Goal: Find specific page/section: Find specific page/section

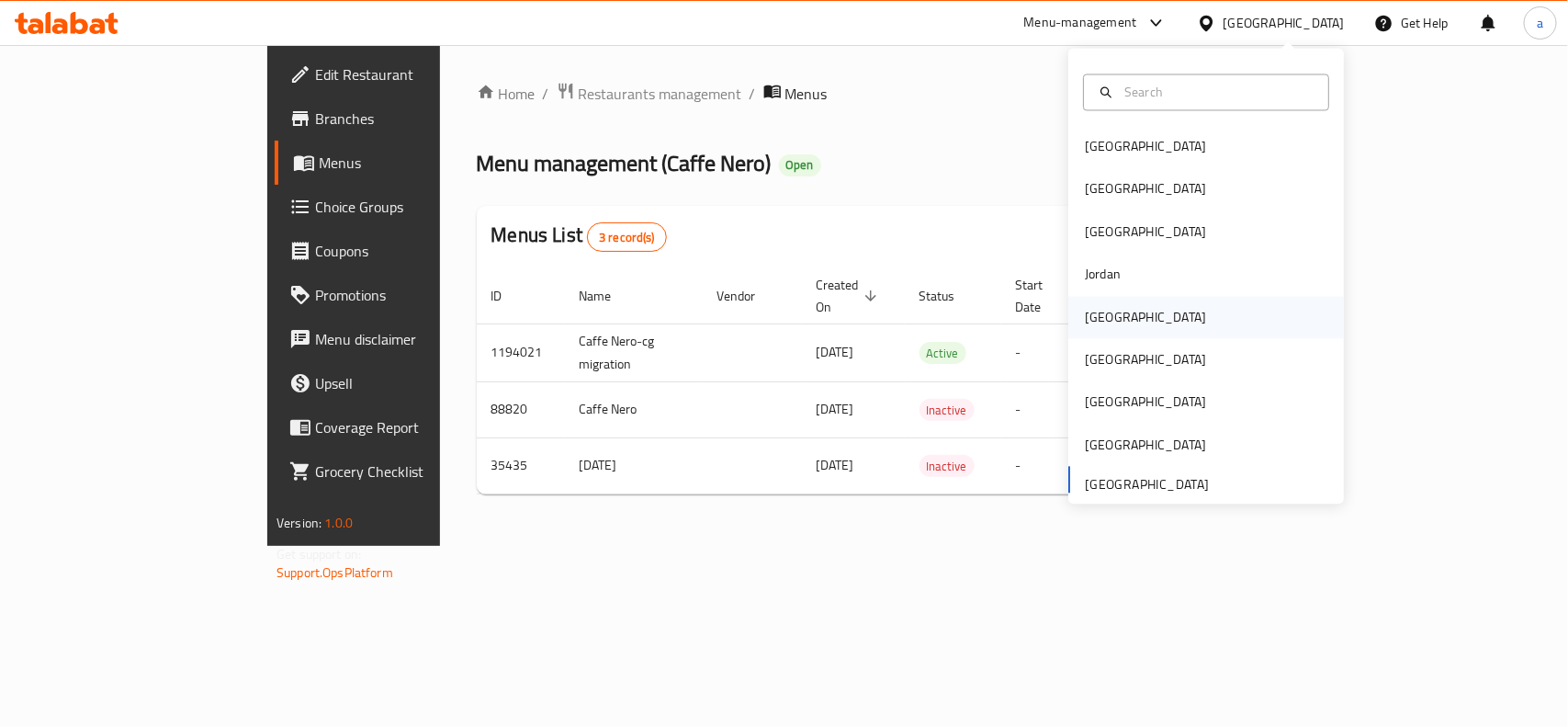
click at [1116, 310] on div "[GEOGRAPHIC_DATA]" at bounding box center [1146, 317] width 151 height 42
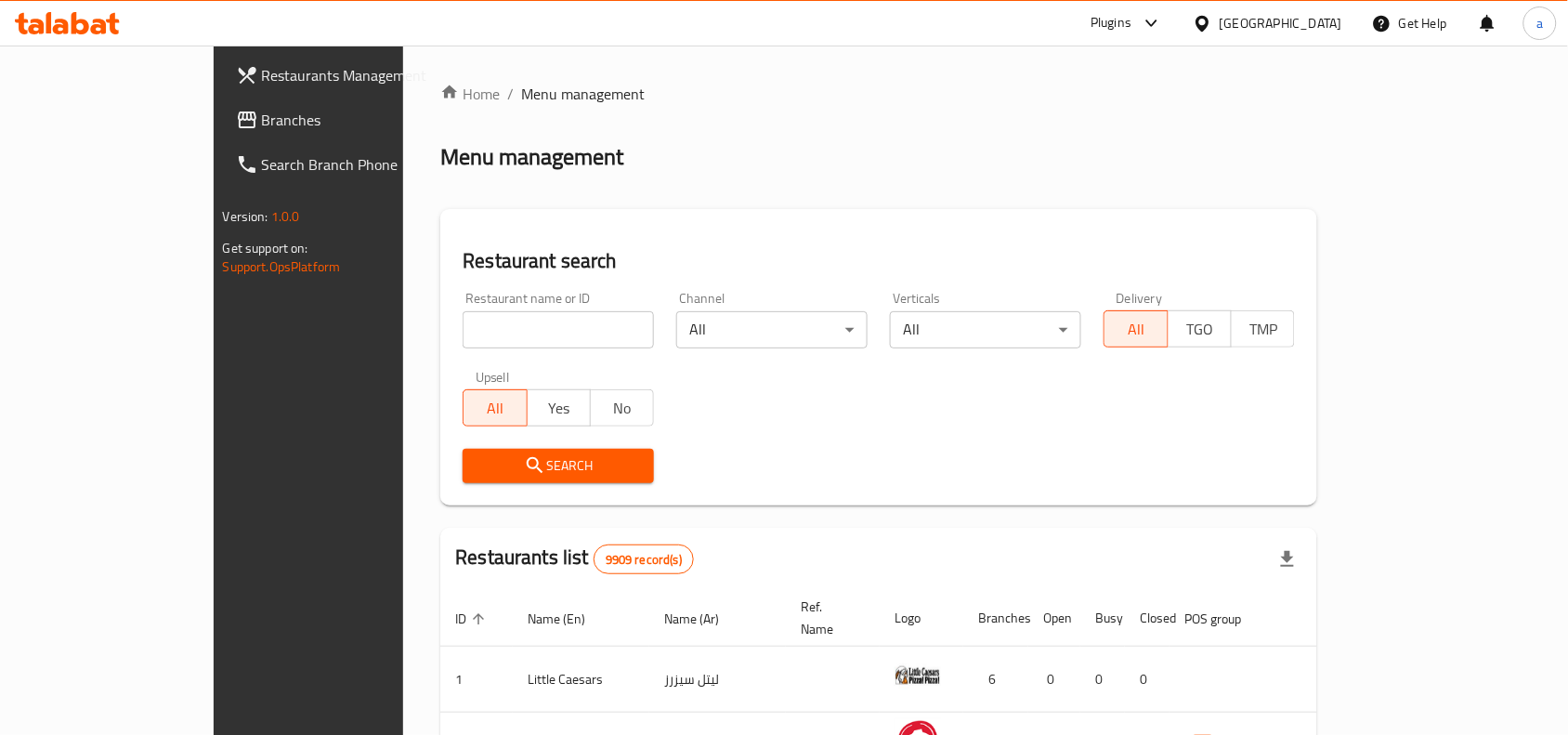
drag, startPoint x: 86, startPoint y: 116, endPoint x: 75, endPoint y: 123, distance: 13.0
click at [262, 116] on span "Branches" at bounding box center [361, 120] width 199 height 22
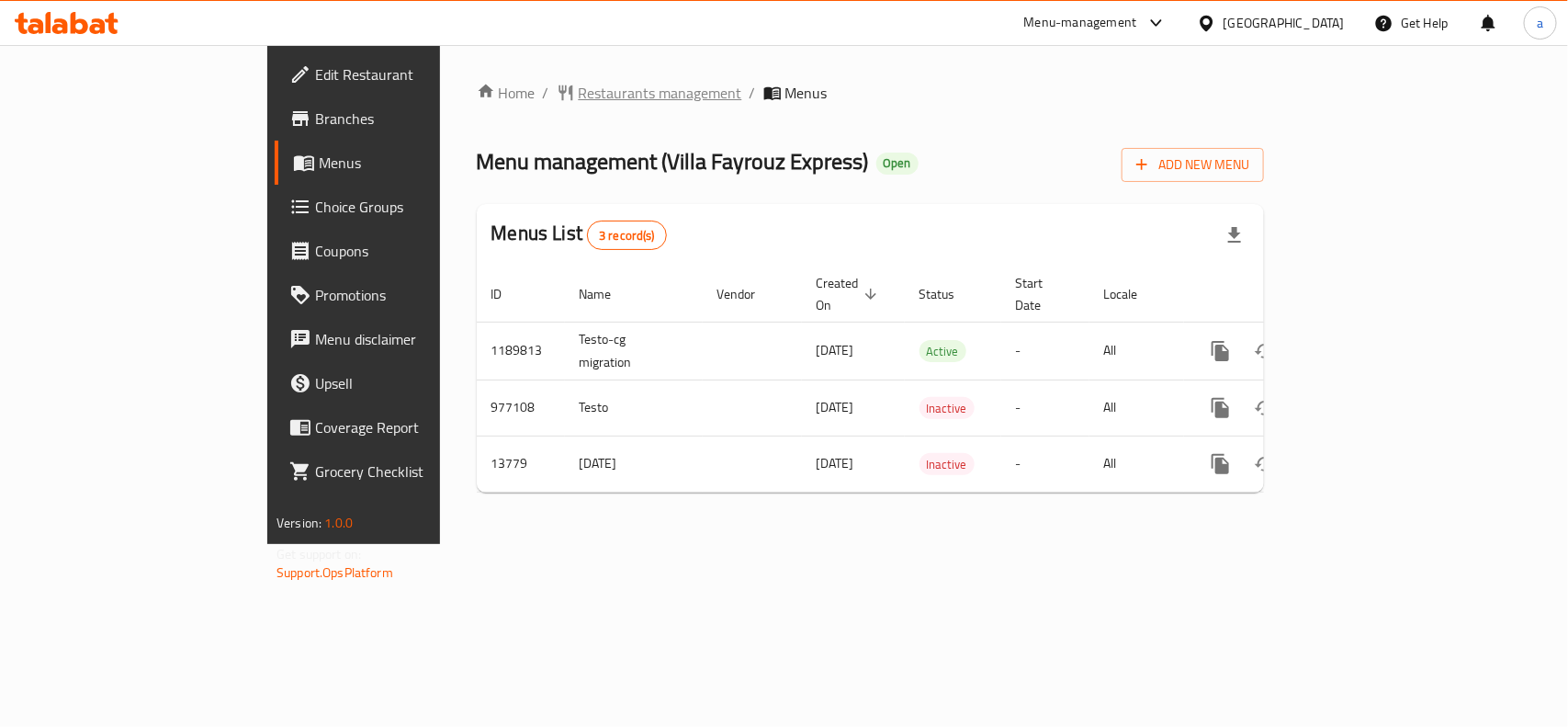
click at [579, 93] on span "Restaurants management" at bounding box center [660, 93] width 163 height 22
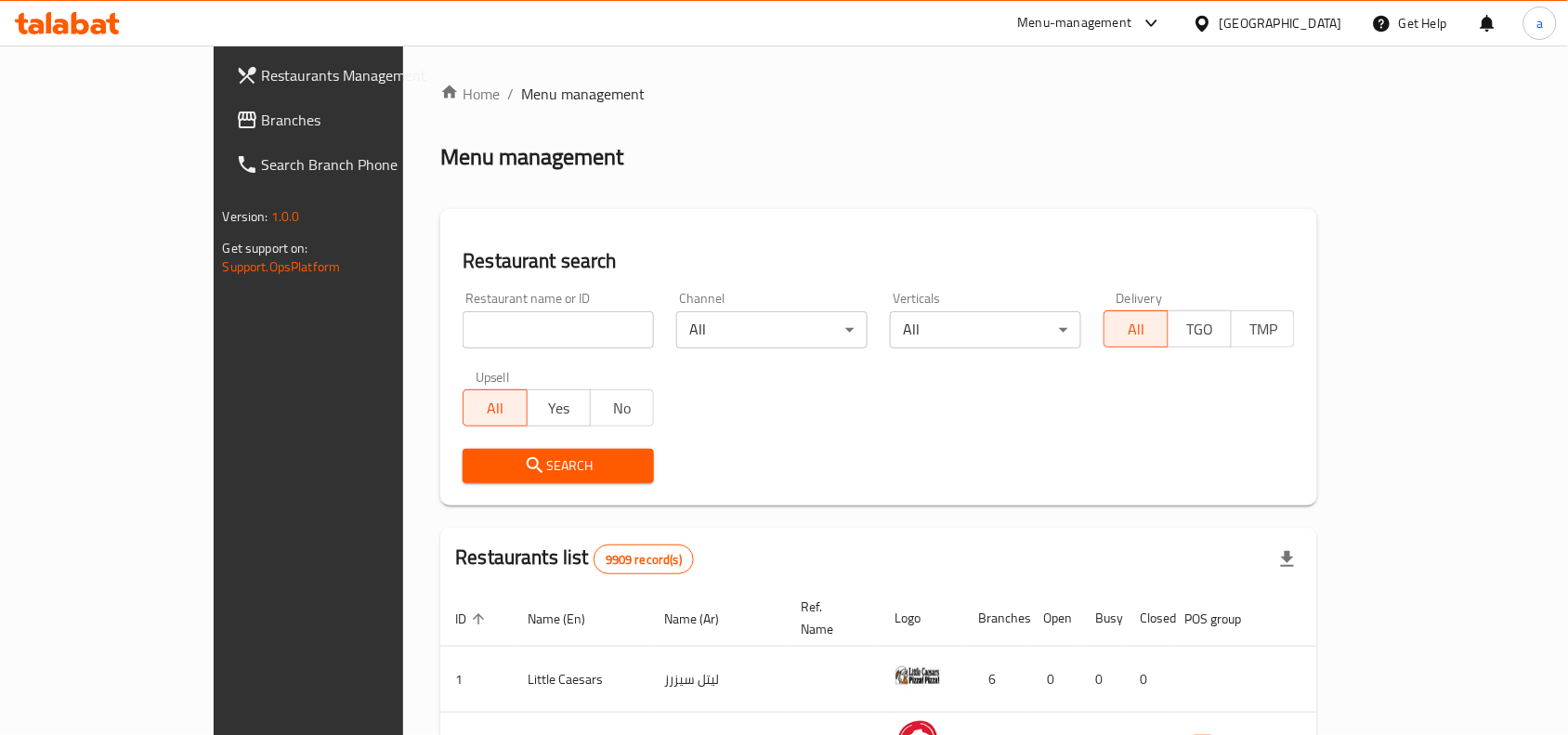
click at [463, 332] on input "search" at bounding box center [558, 329] width 191 height 37
paste input "2358"
type input "2358"
click button "Search" at bounding box center [558, 466] width 191 height 35
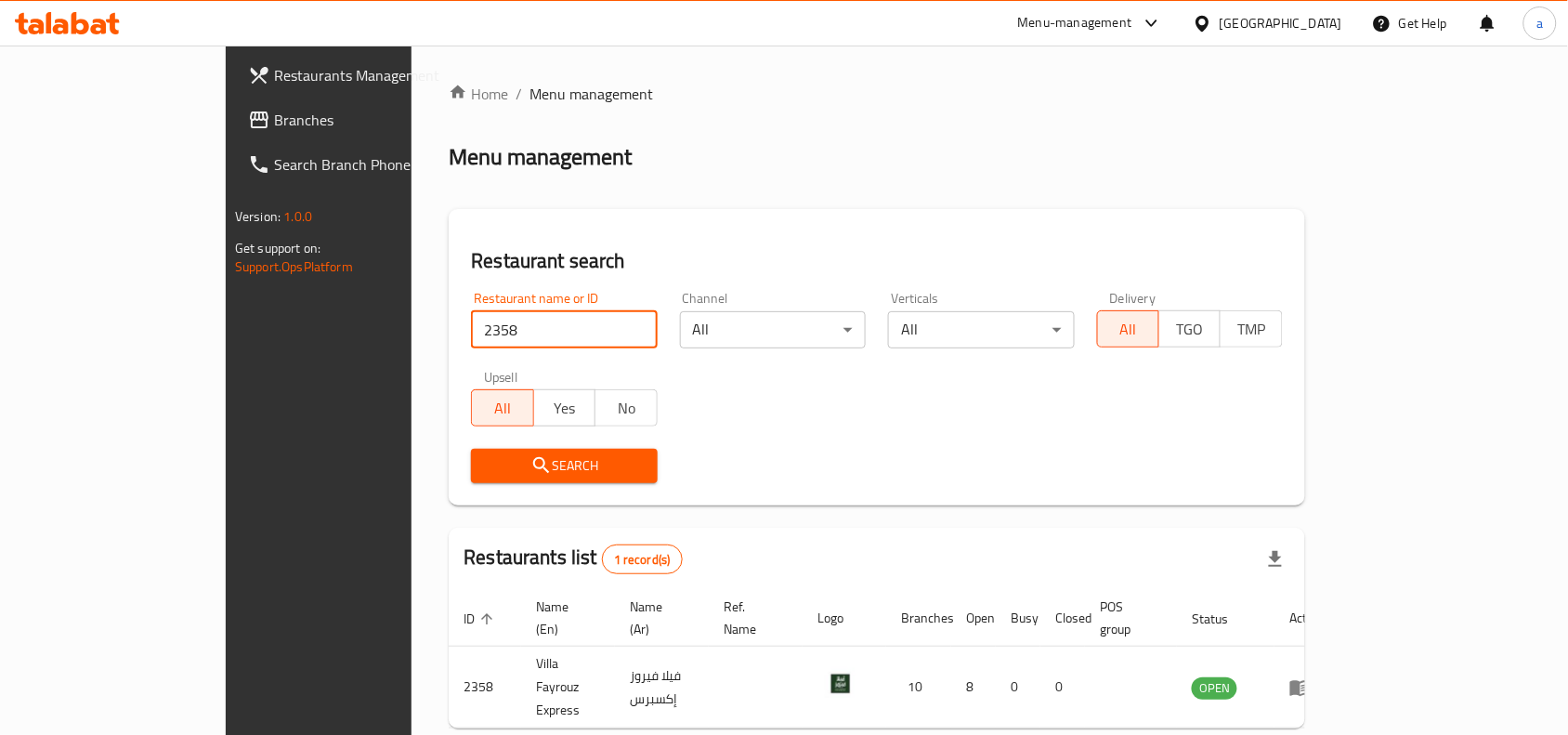
click at [1212, 23] on icon at bounding box center [1203, 23] width 19 height 19
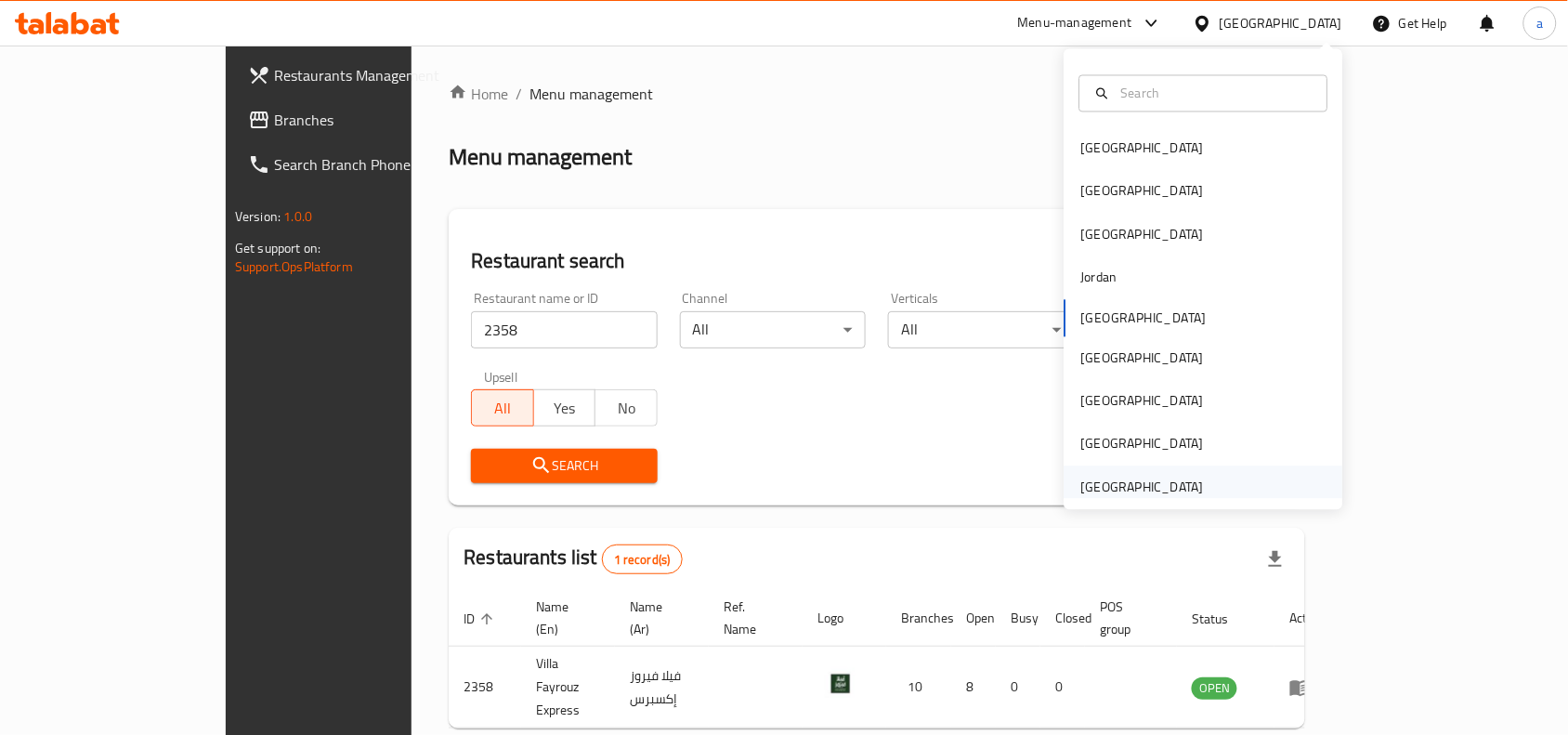
click at [1126, 486] on div "[GEOGRAPHIC_DATA]" at bounding box center [1142, 486] width 123 height 20
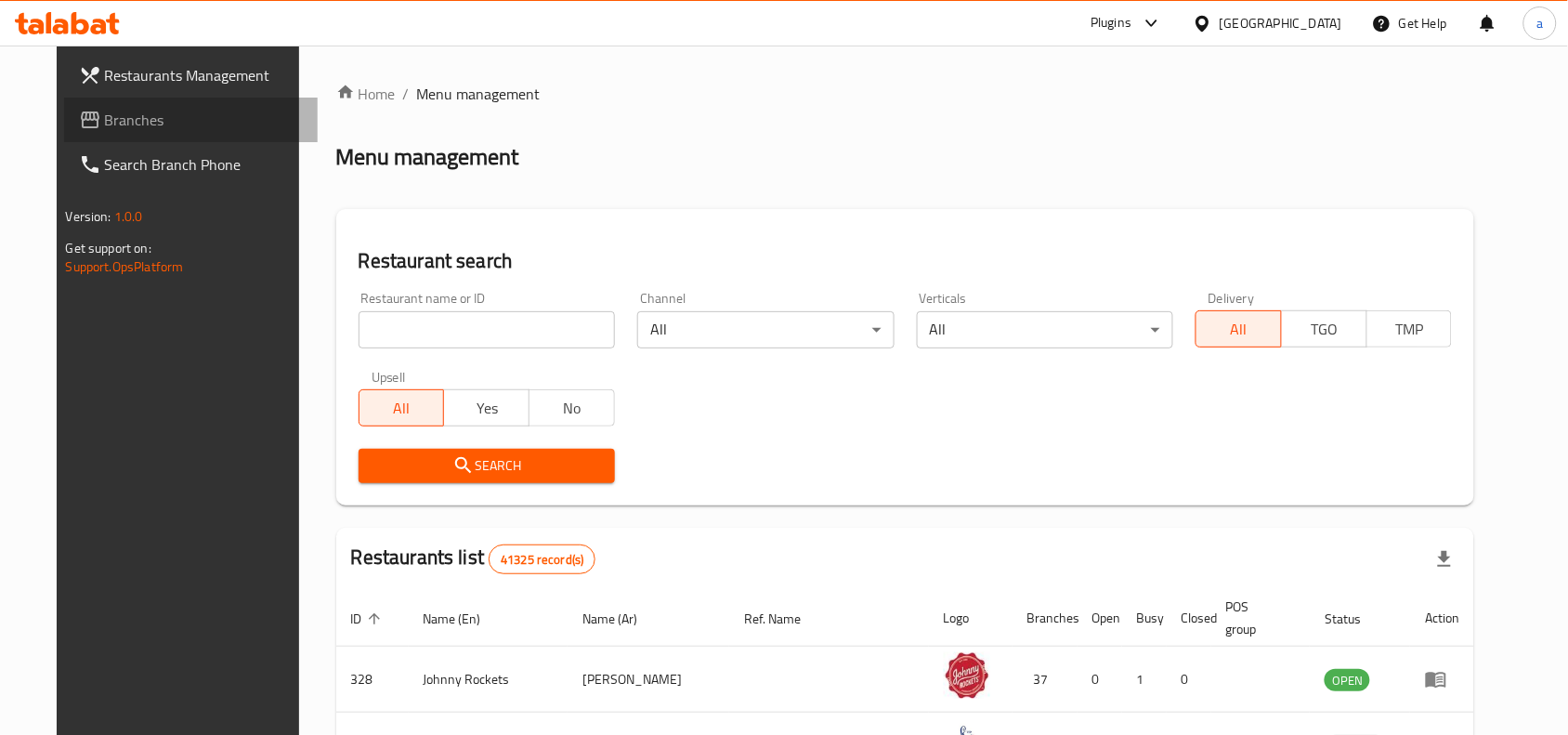
drag, startPoint x: 77, startPoint y: 114, endPoint x: 76, endPoint y: 124, distance: 10.0
click at [105, 114] on span "Branches" at bounding box center [205, 120] width 199 height 22
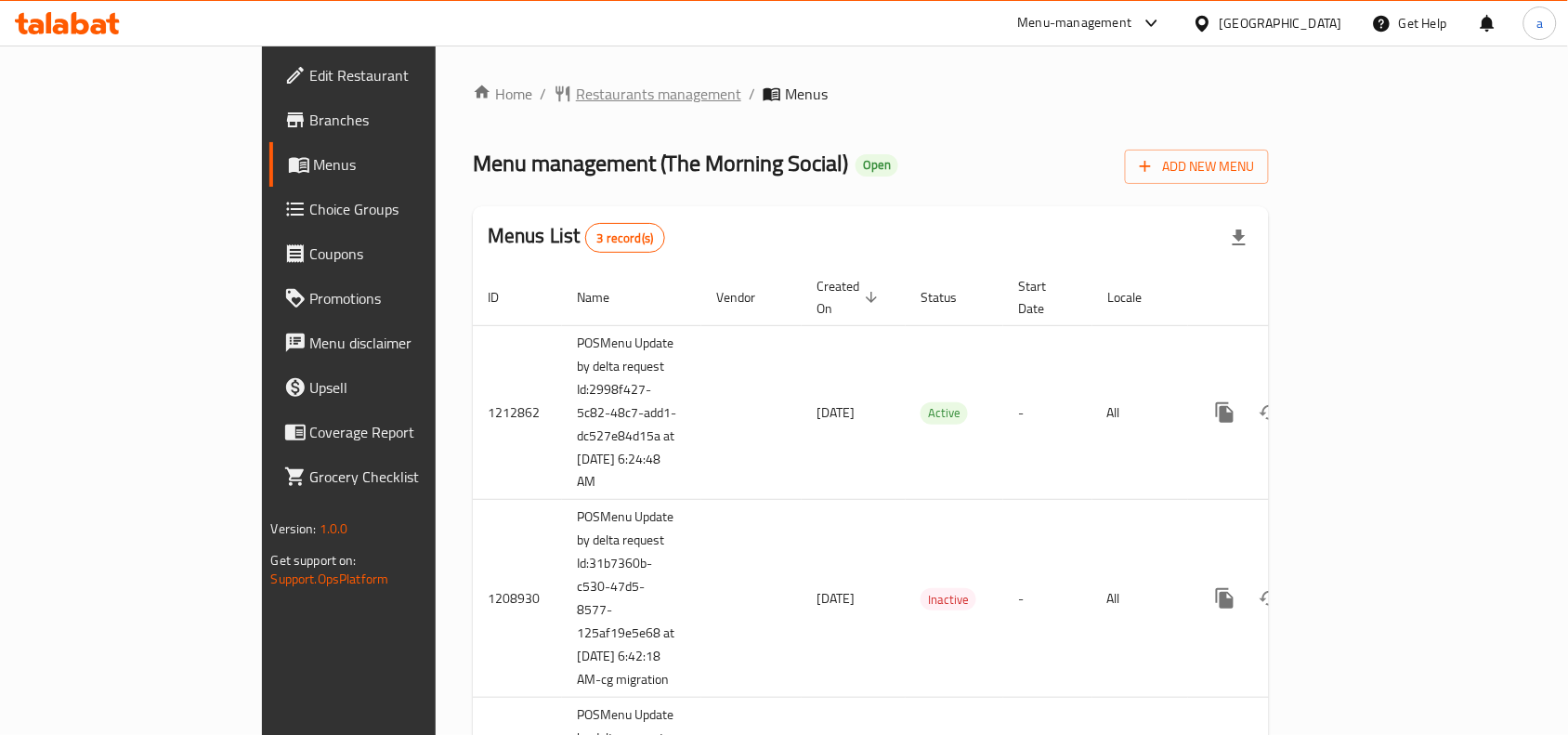
click at [576, 96] on span "Restaurants management" at bounding box center [658, 94] width 165 height 22
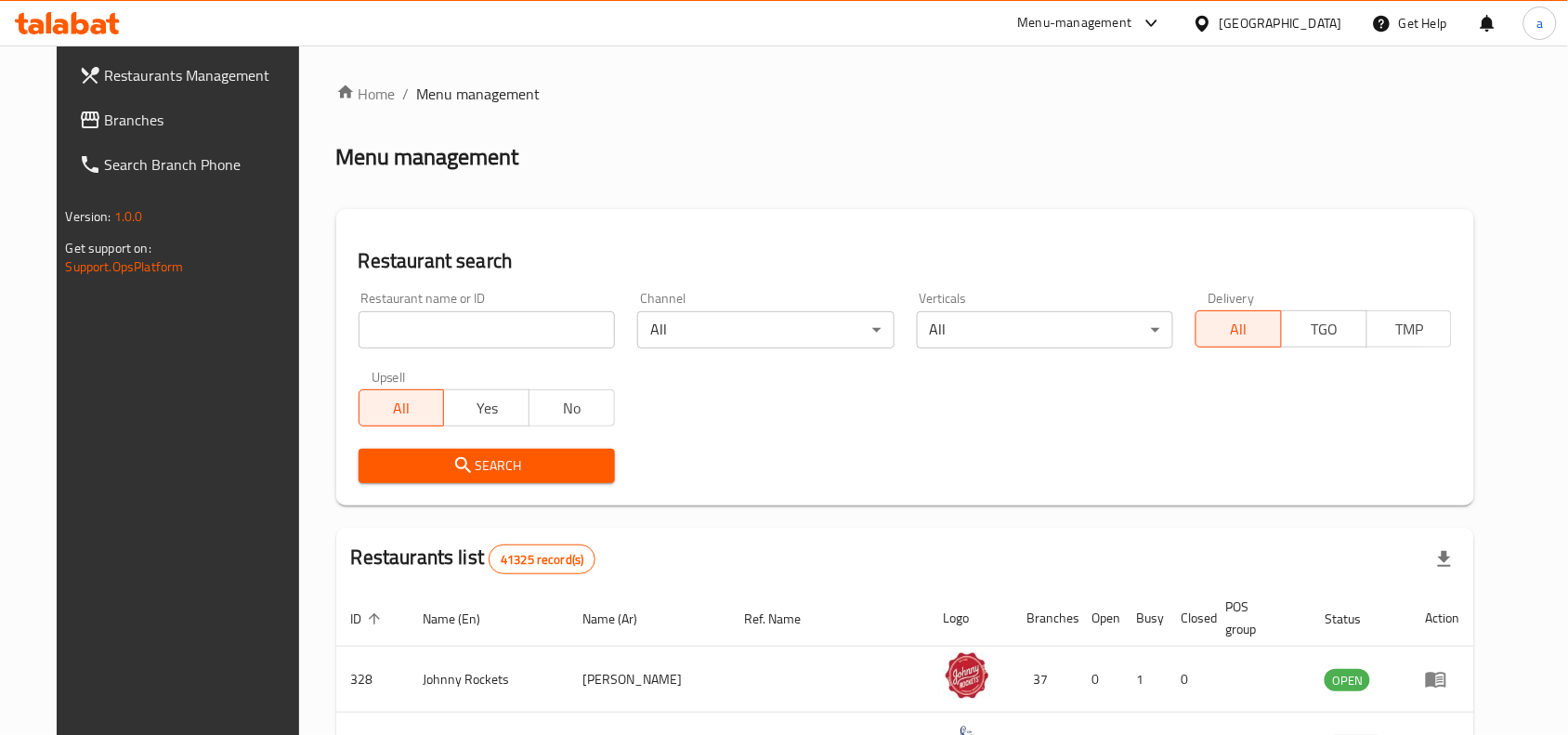
click at [364, 336] on input "search" at bounding box center [486, 329] width 256 height 37
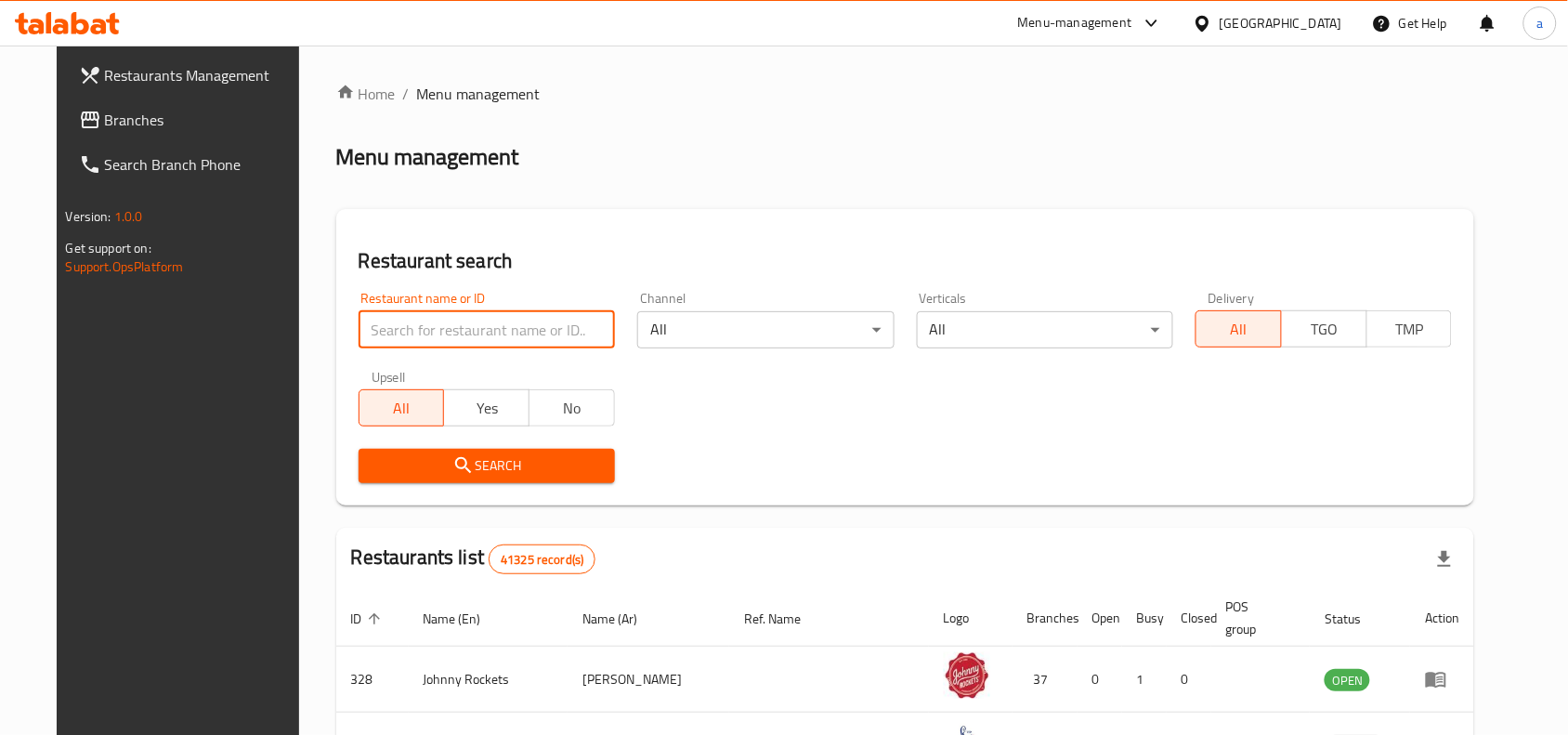
paste input "633740"
type input "633740"
click button "Search" at bounding box center [486, 466] width 256 height 35
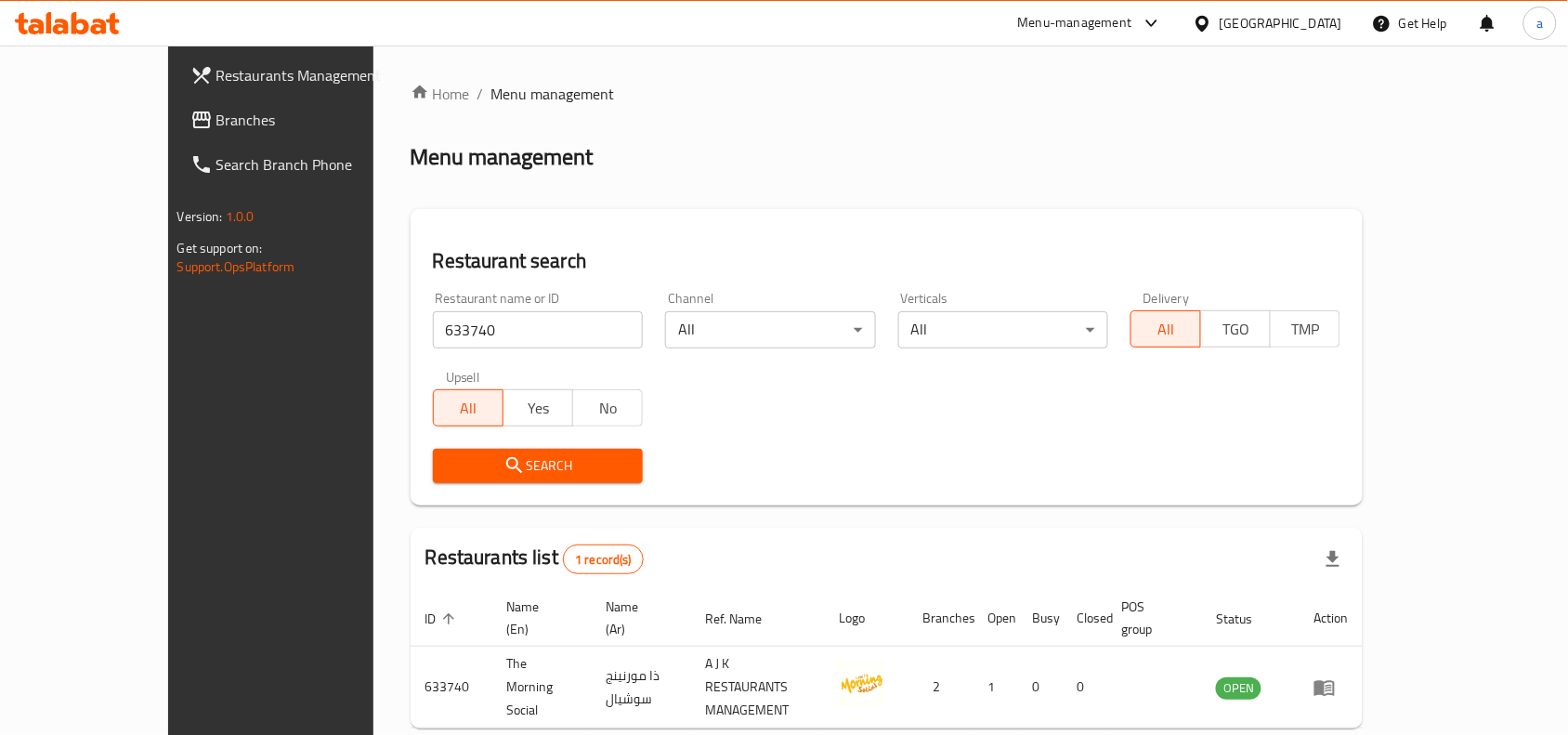
click at [1228, 33] on div "[GEOGRAPHIC_DATA]" at bounding box center [1281, 22] width 123 height 20
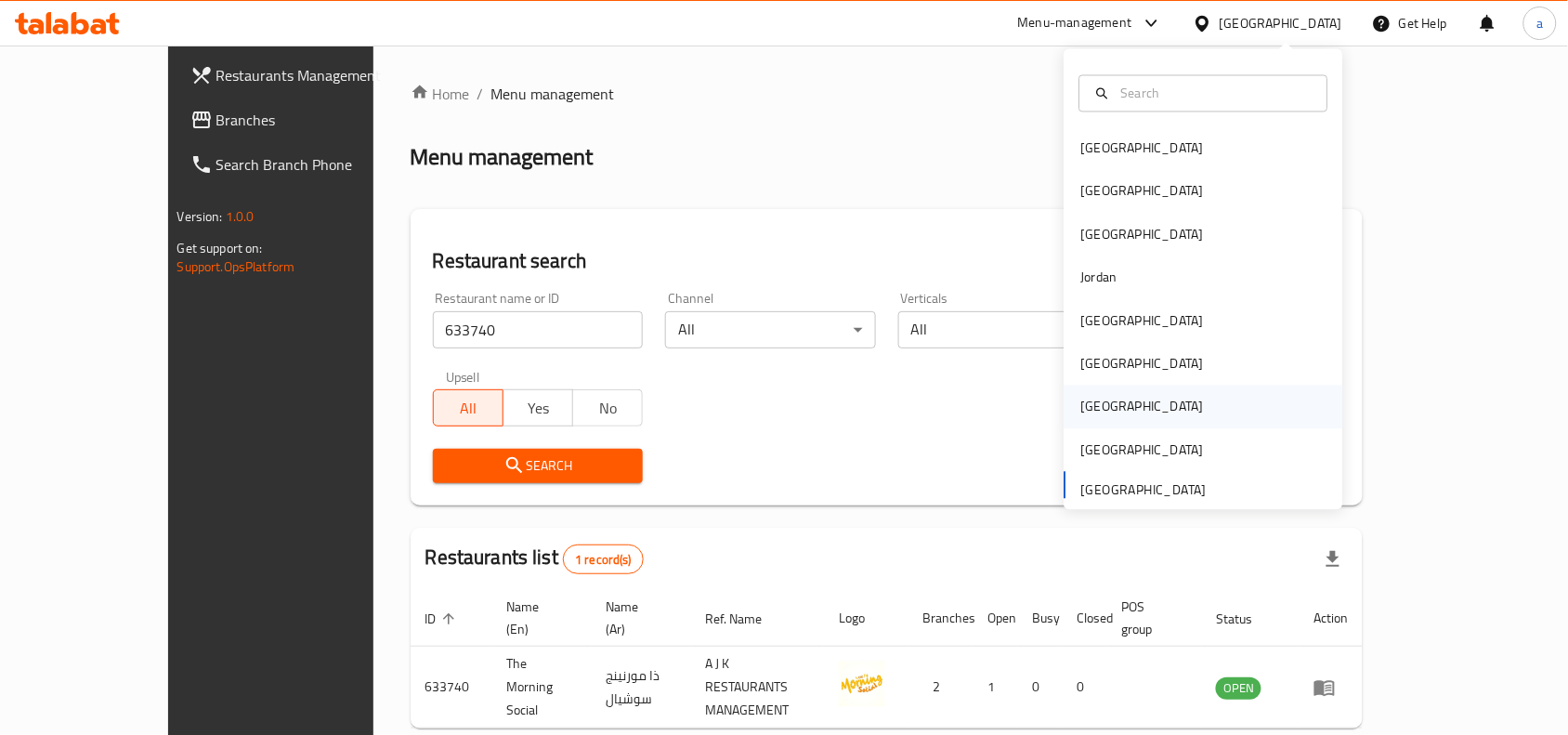
click at [1123, 414] on div "[GEOGRAPHIC_DATA]" at bounding box center [1204, 407] width 278 height 42
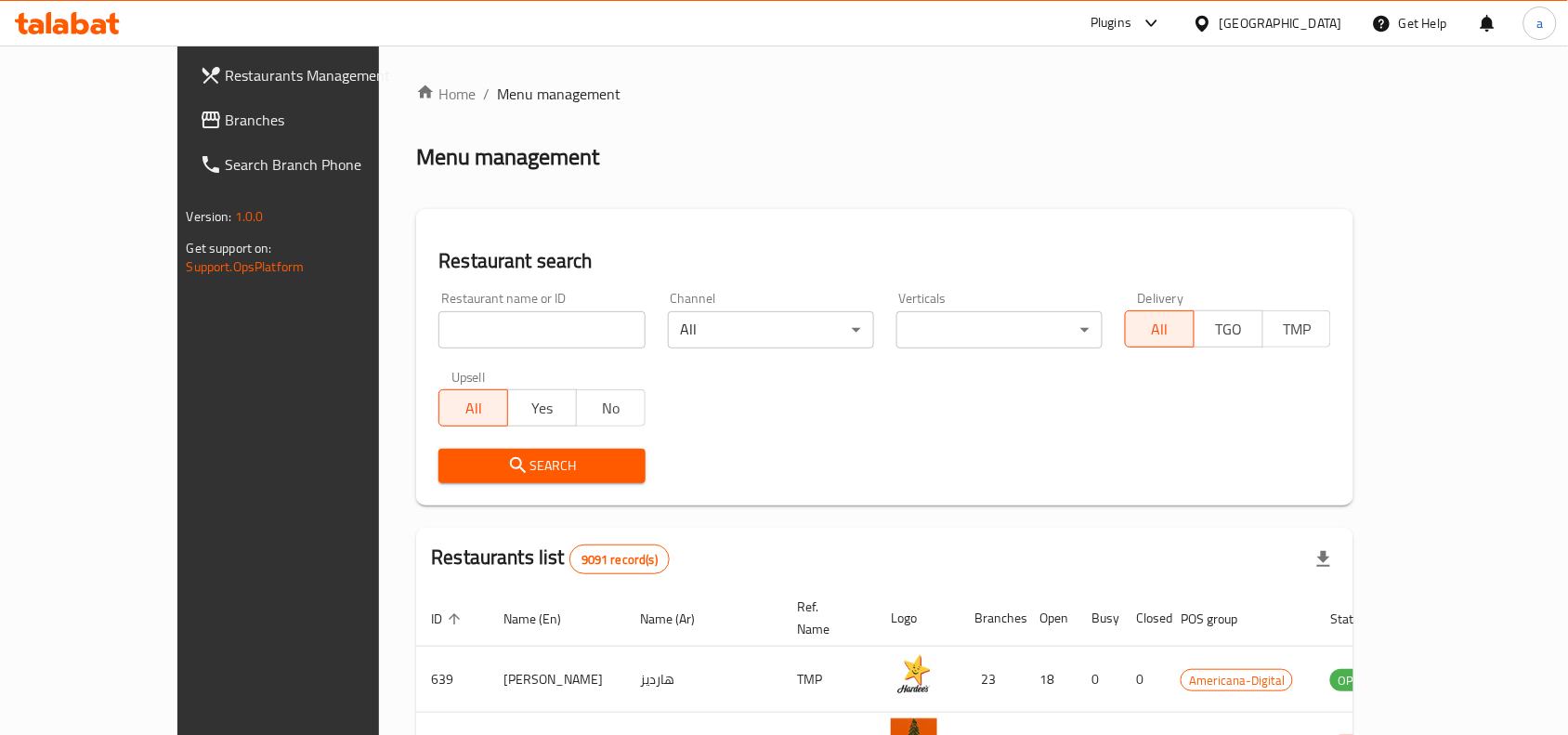
click at [185, 131] on link "Branches" at bounding box center [311, 120] width 254 height 44
